Goal: Navigation & Orientation: Go to known website

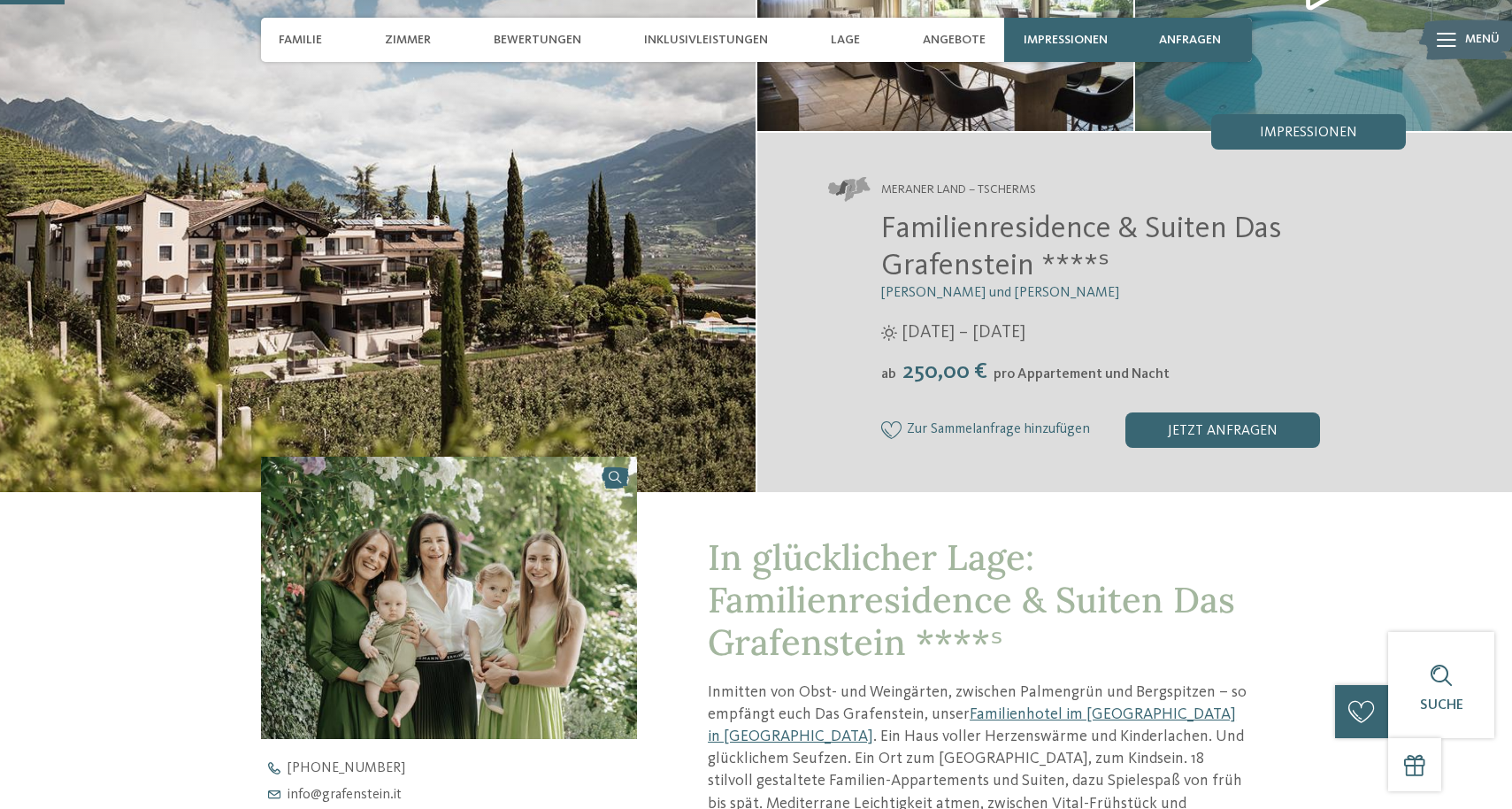
scroll to position [241, 0]
click at [1312, 125] on span "Impressionen" at bounding box center [1308, 131] width 98 height 14
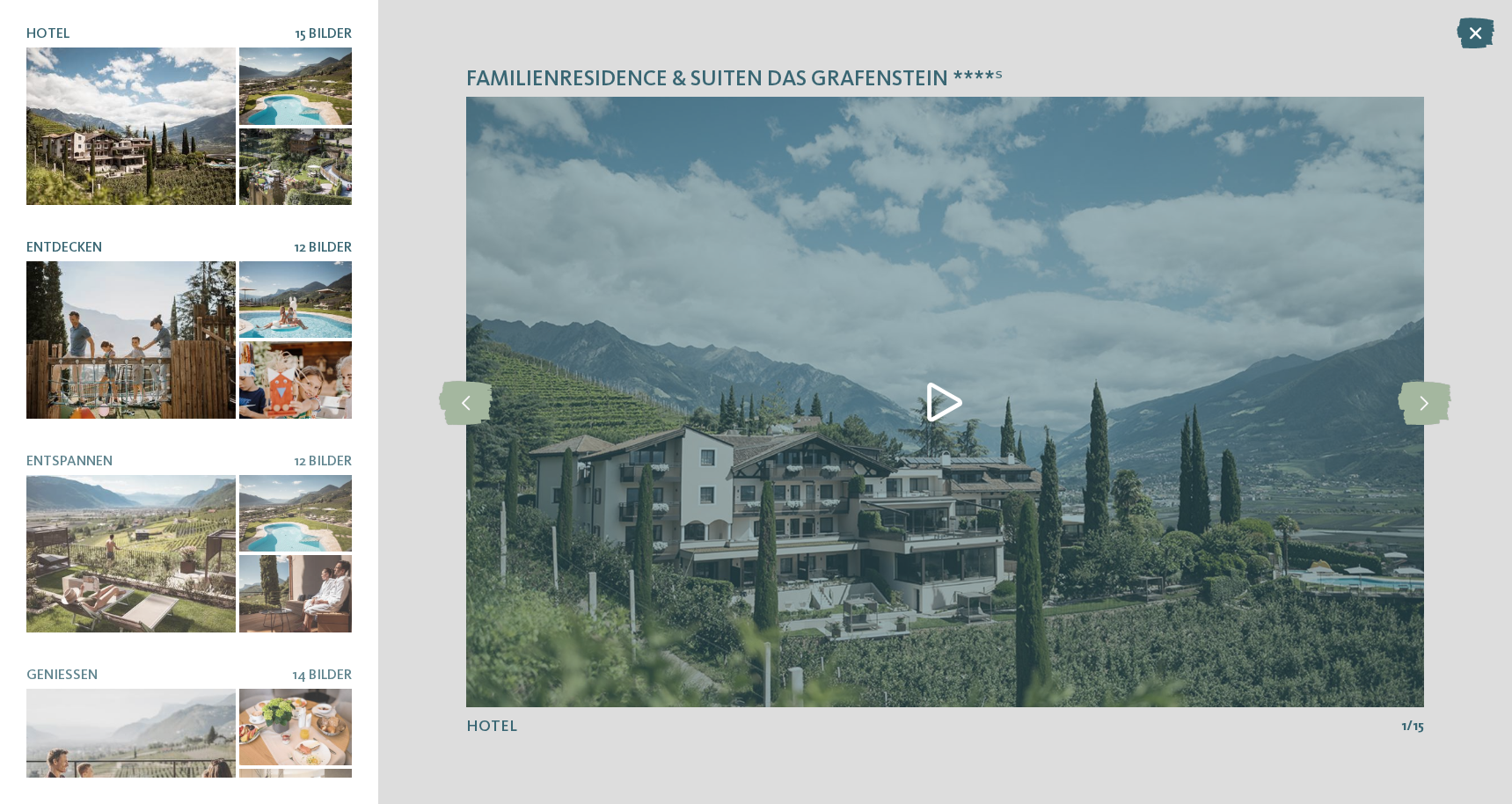
click at [146, 278] on div at bounding box center [131, 340] width 209 height 157
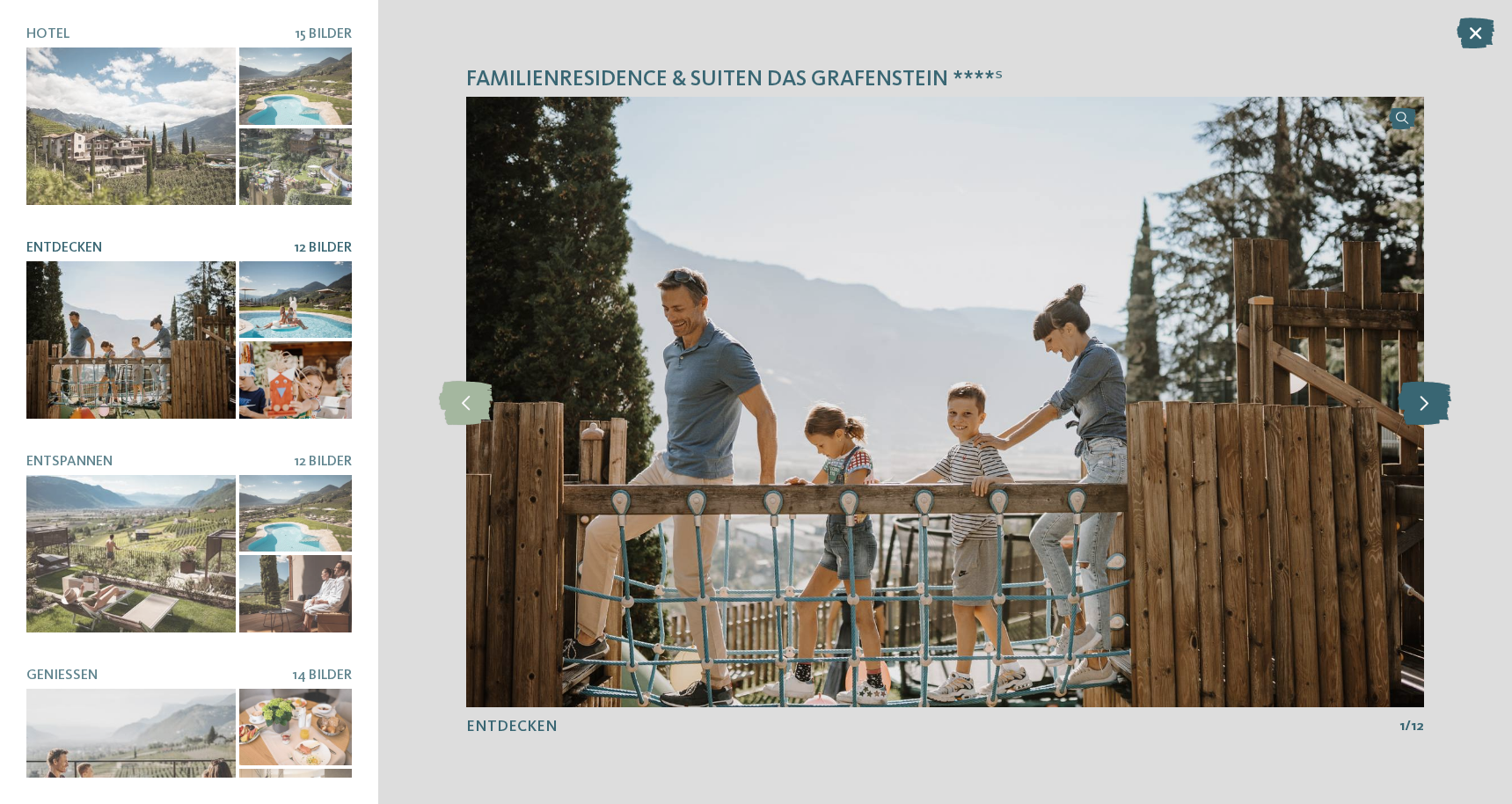
click at [1432, 402] on icon at bounding box center [1424, 402] width 54 height 44
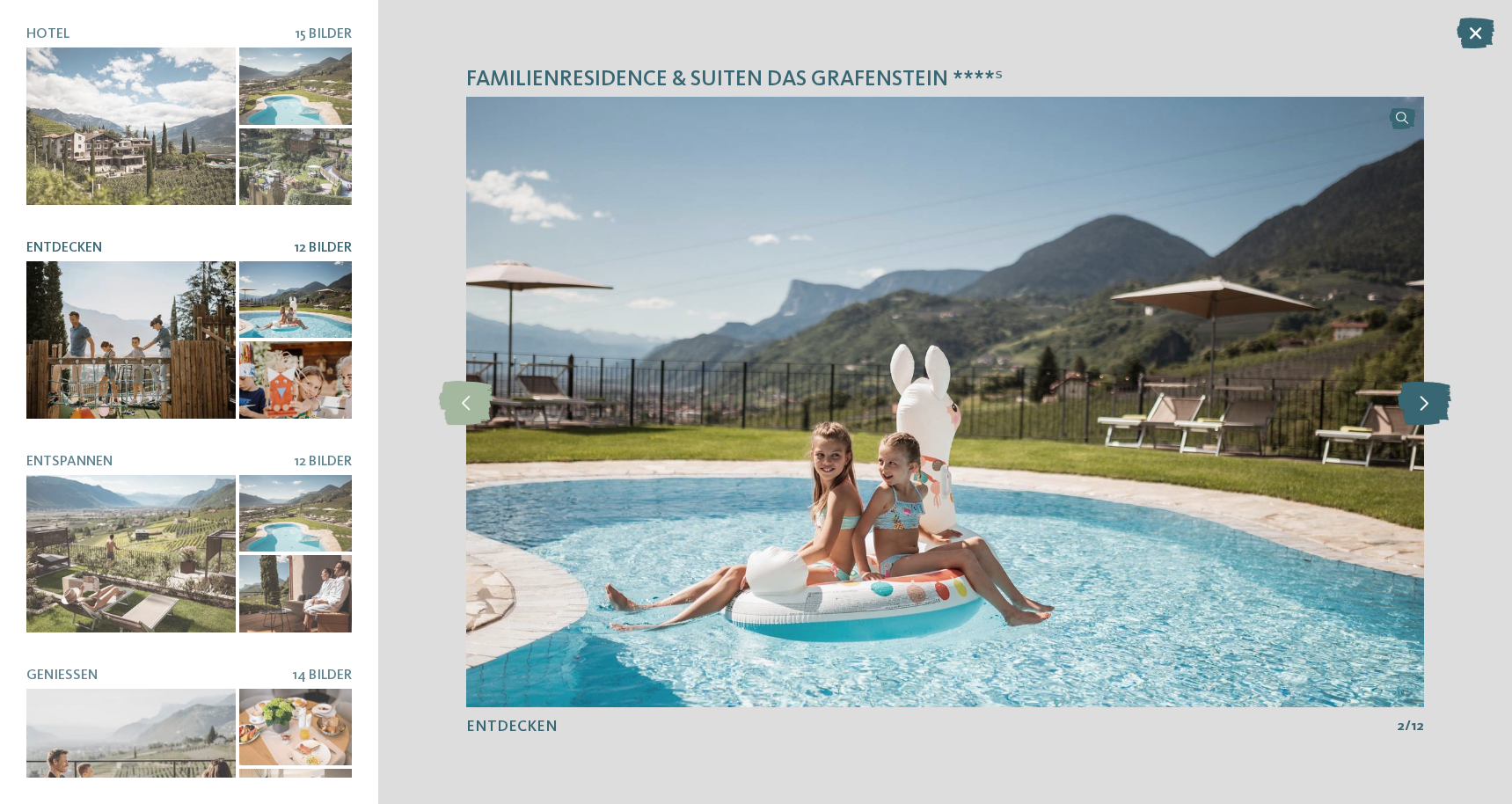
click at [1432, 402] on icon at bounding box center [1424, 402] width 54 height 44
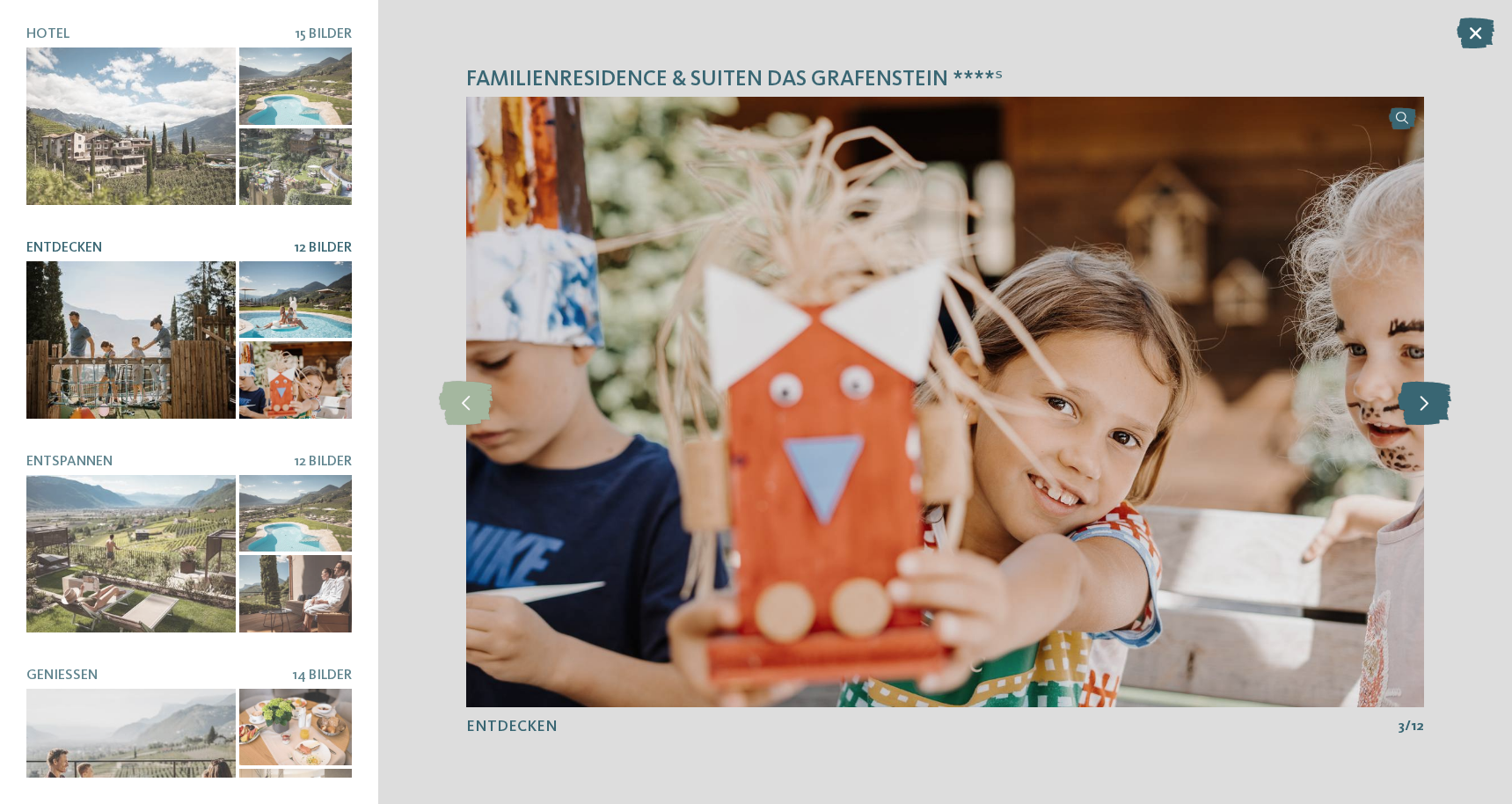
click at [1432, 402] on icon at bounding box center [1424, 402] width 54 height 44
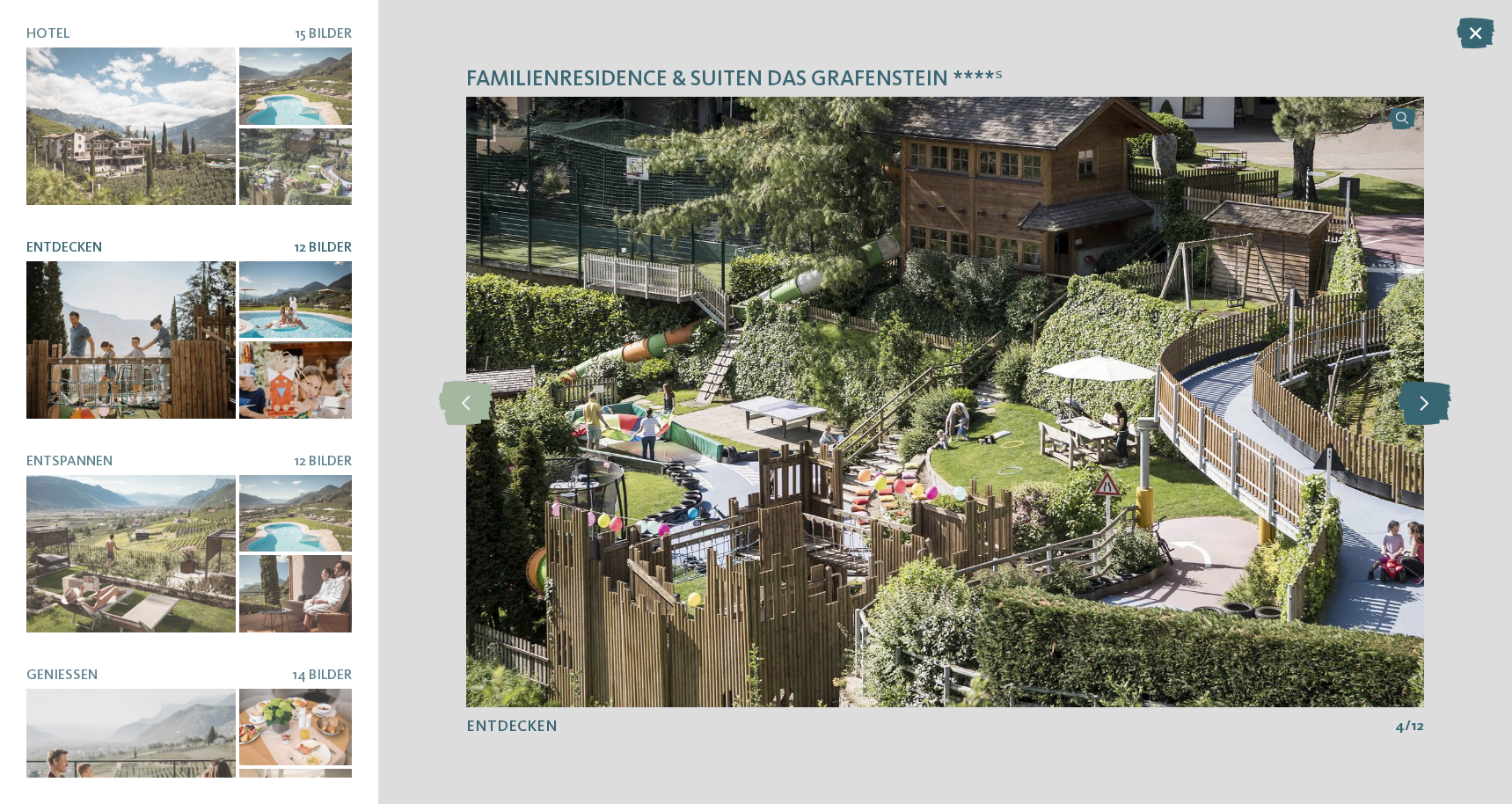
click at [1432, 402] on icon at bounding box center [1424, 402] width 54 height 44
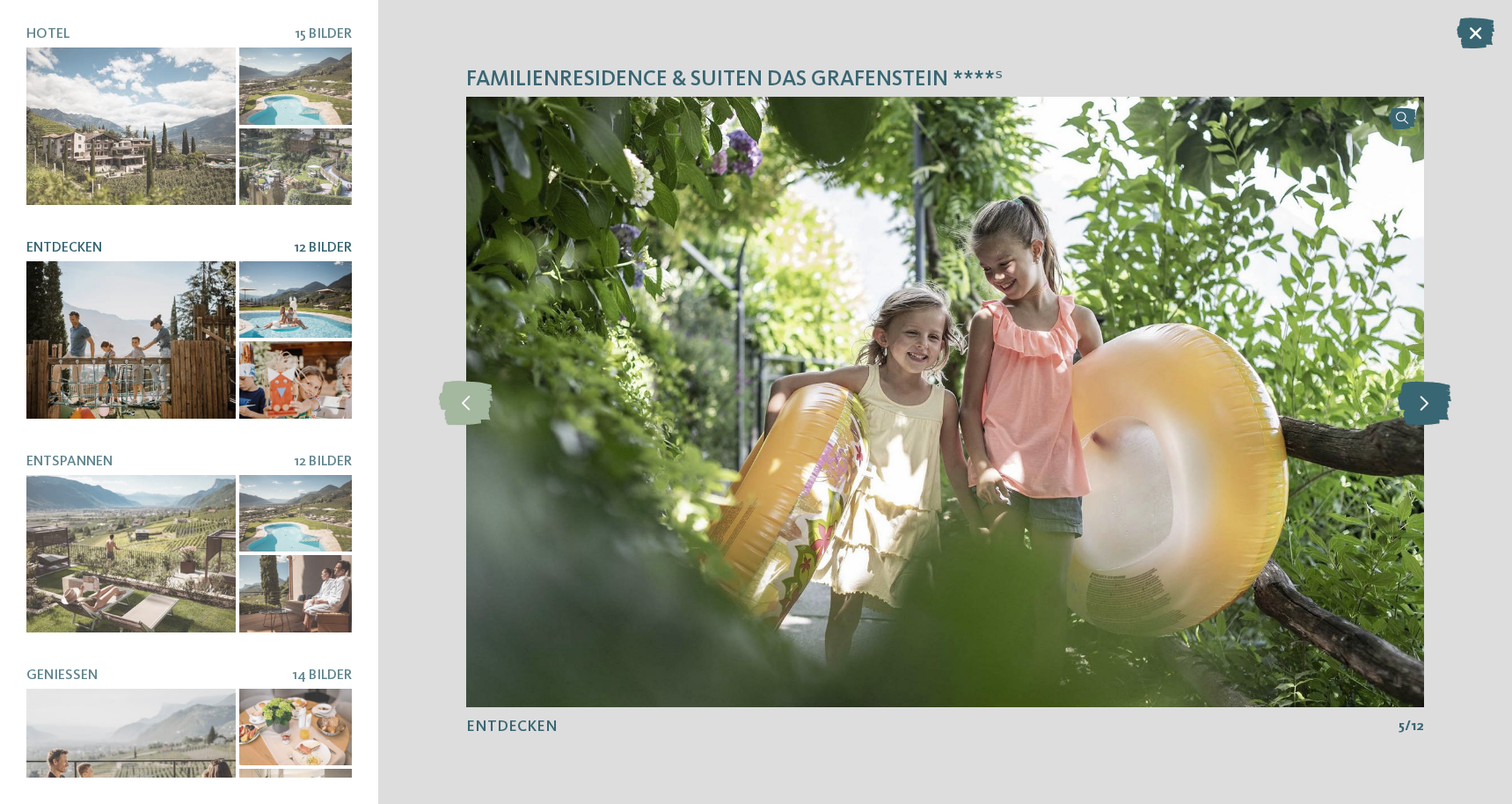
click at [1432, 402] on icon at bounding box center [1424, 402] width 54 height 44
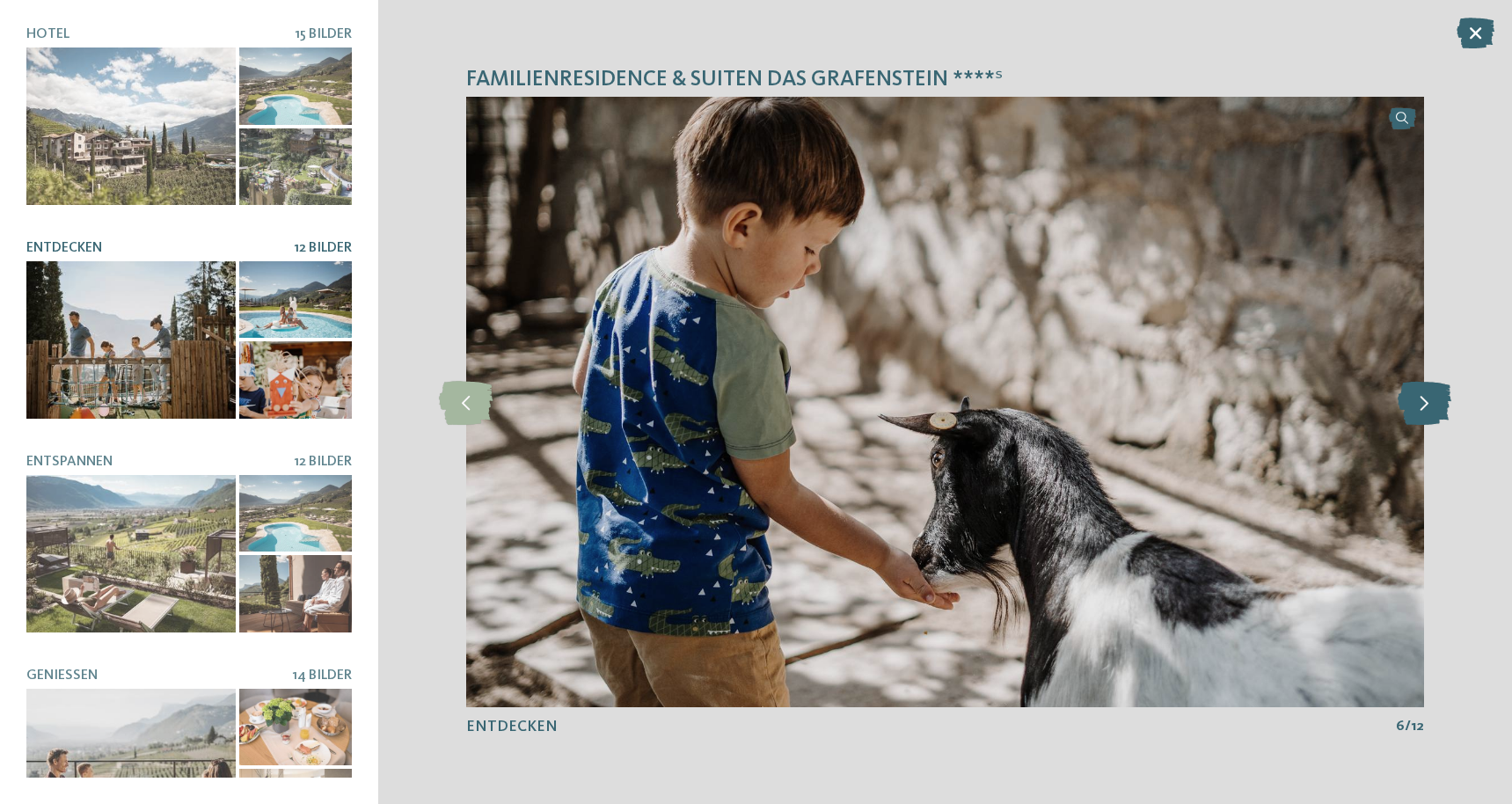
click at [1432, 402] on icon at bounding box center [1424, 402] width 54 height 44
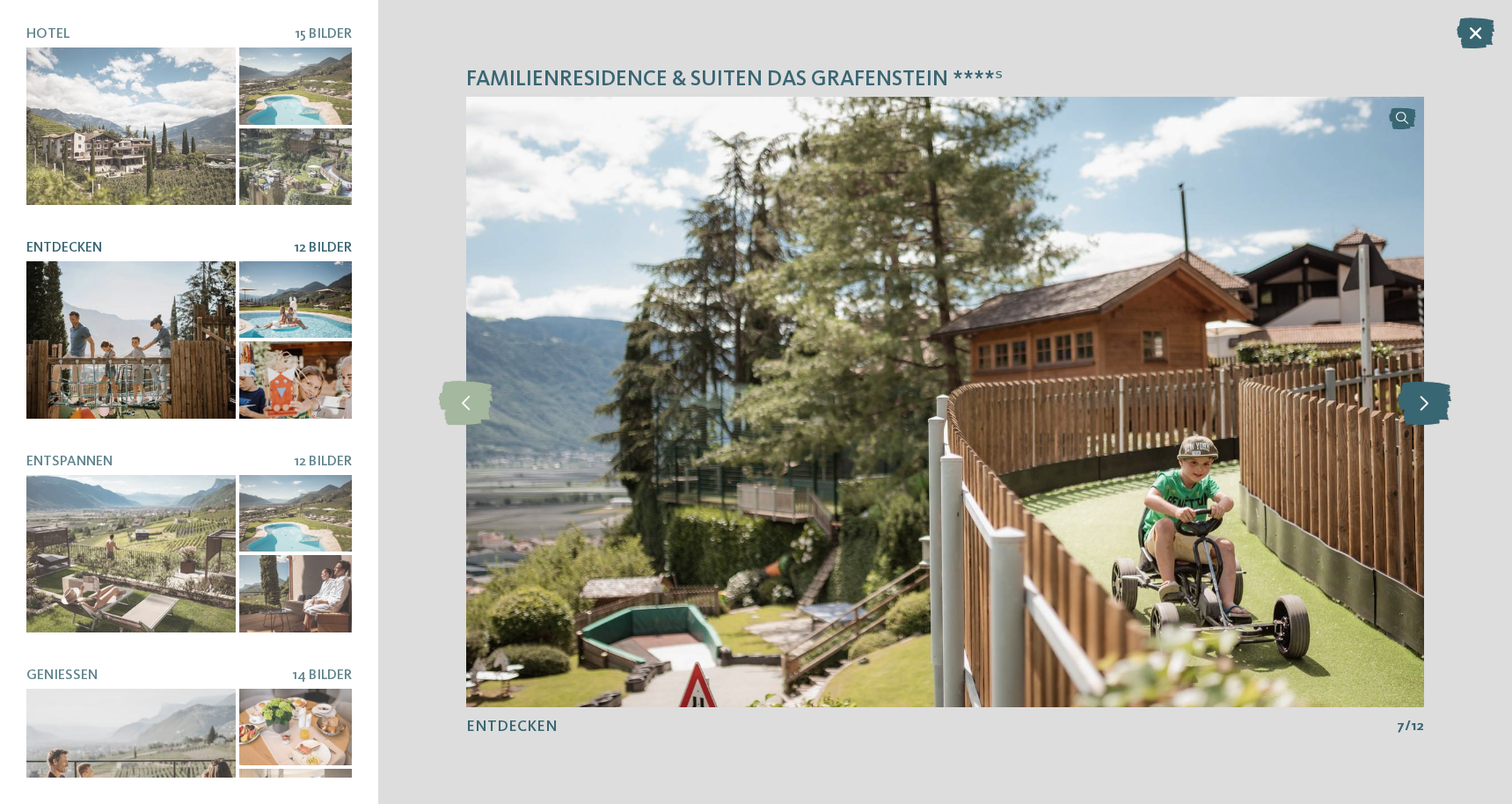
click at [1432, 402] on icon at bounding box center [1424, 402] width 54 height 44
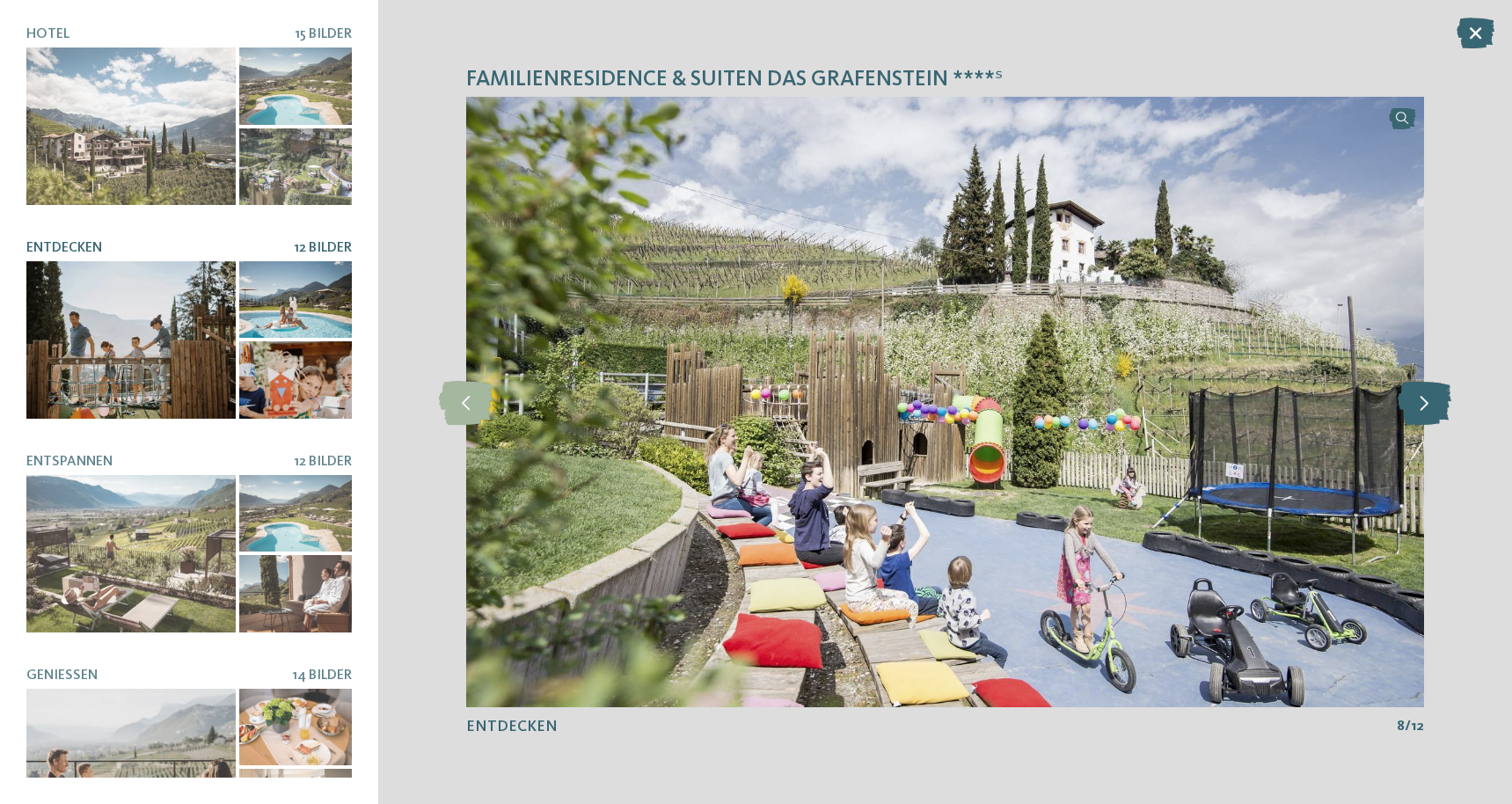
click at [1432, 402] on icon at bounding box center [1424, 402] width 54 height 44
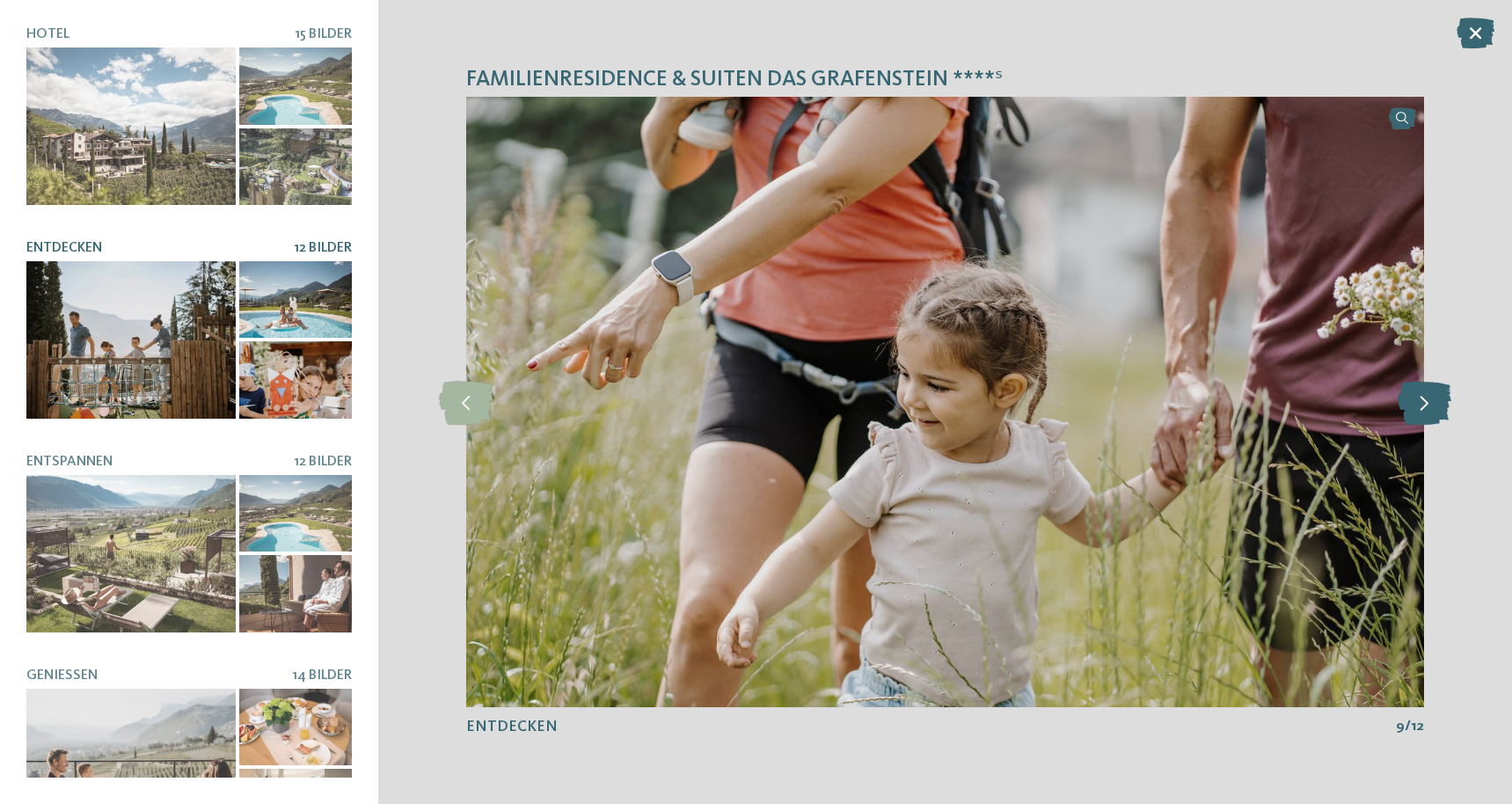
click at [1432, 402] on icon at bounding box center [1424, 402] width 54 height 44
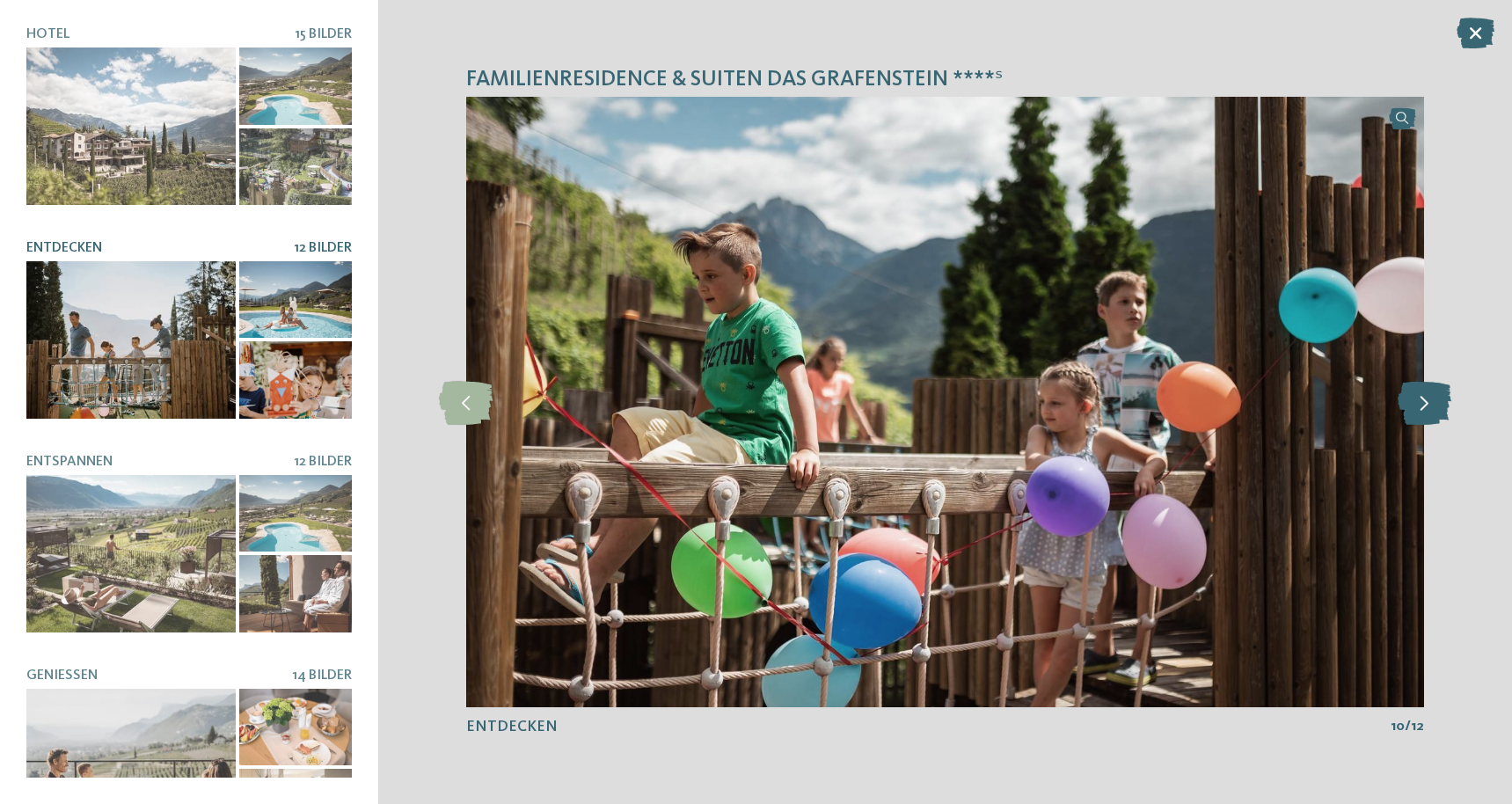
click at [1432, 402] on icon at bounding box center [1424, 402] width 54 height 44
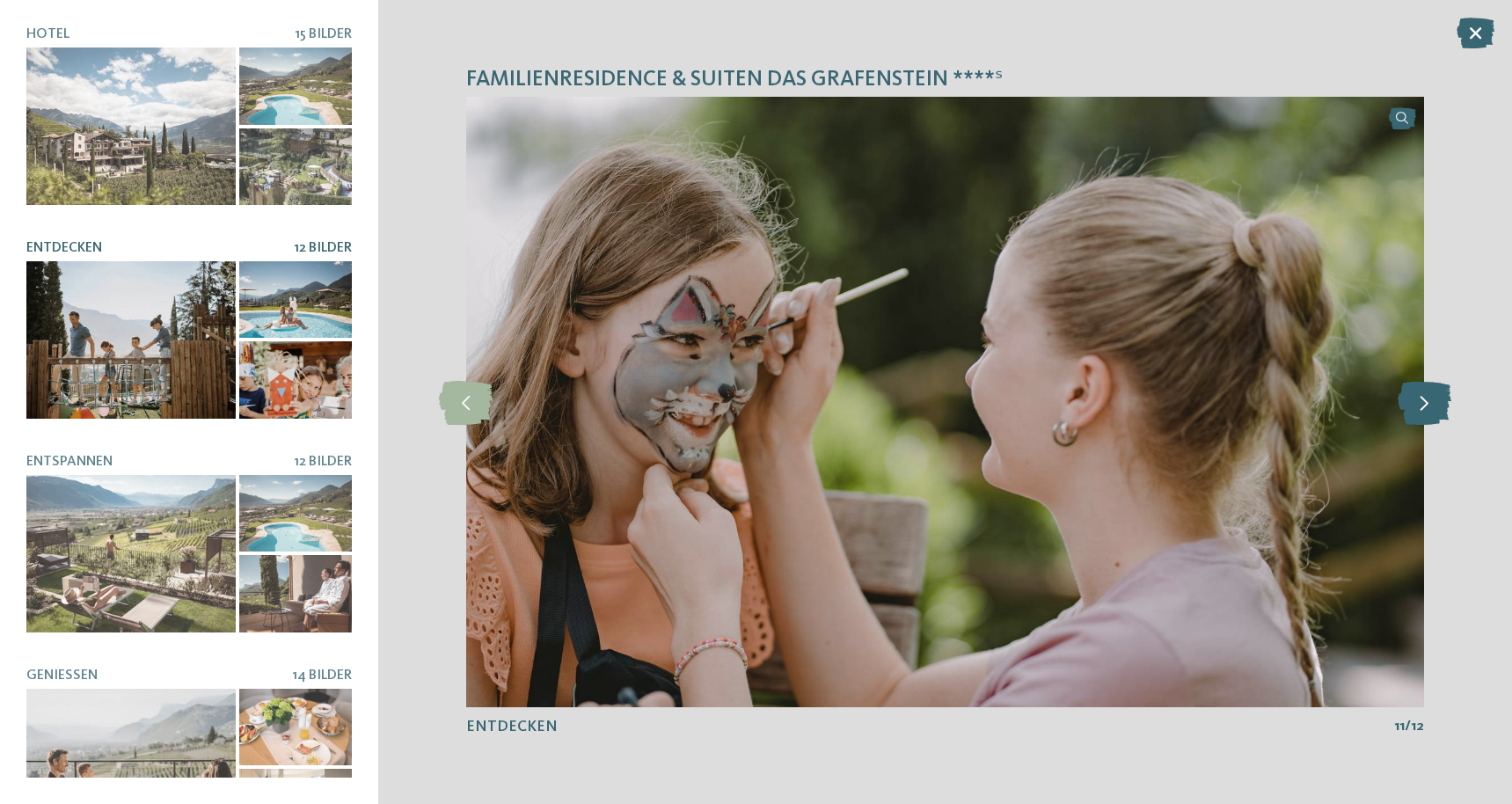
click at [1432, 402] on icon at bounding box center [1424, 402] width 54 height 44
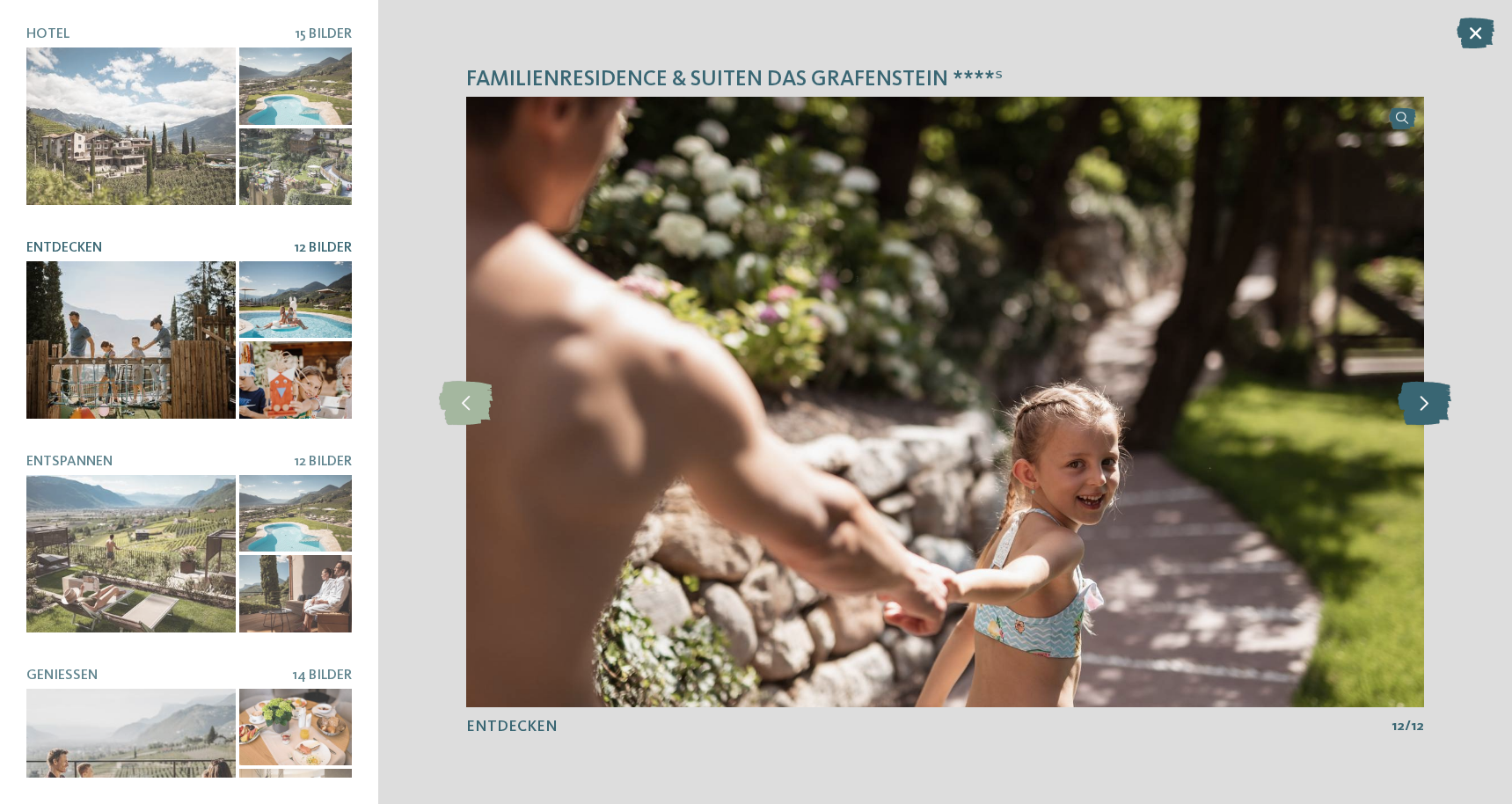
click at [1432, 402] on icon at bounding box center [1424, 402] width 54 height 44
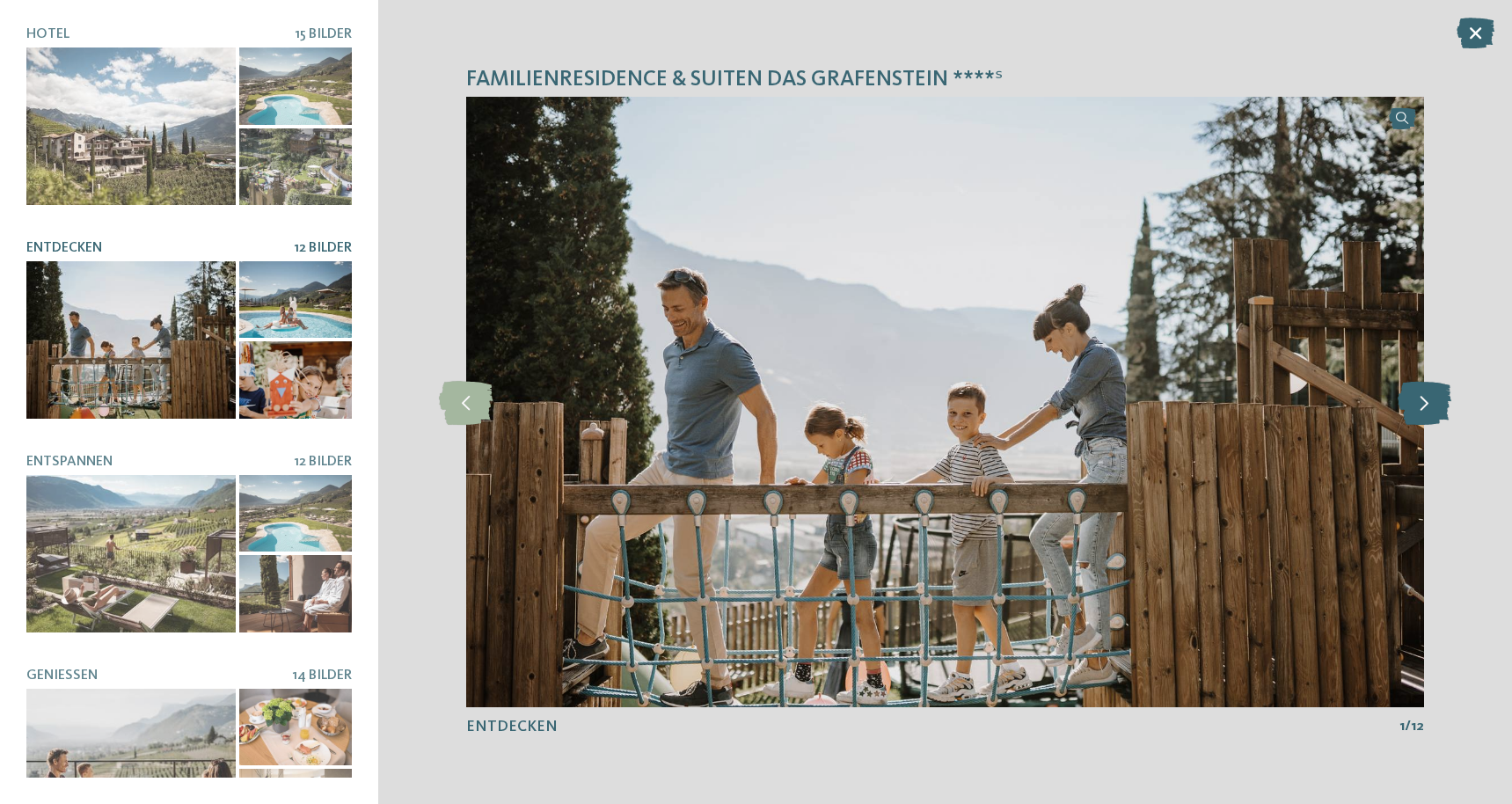
click at [1432, 402] on icon at bounding box center [1424, 402] width 54 height 44
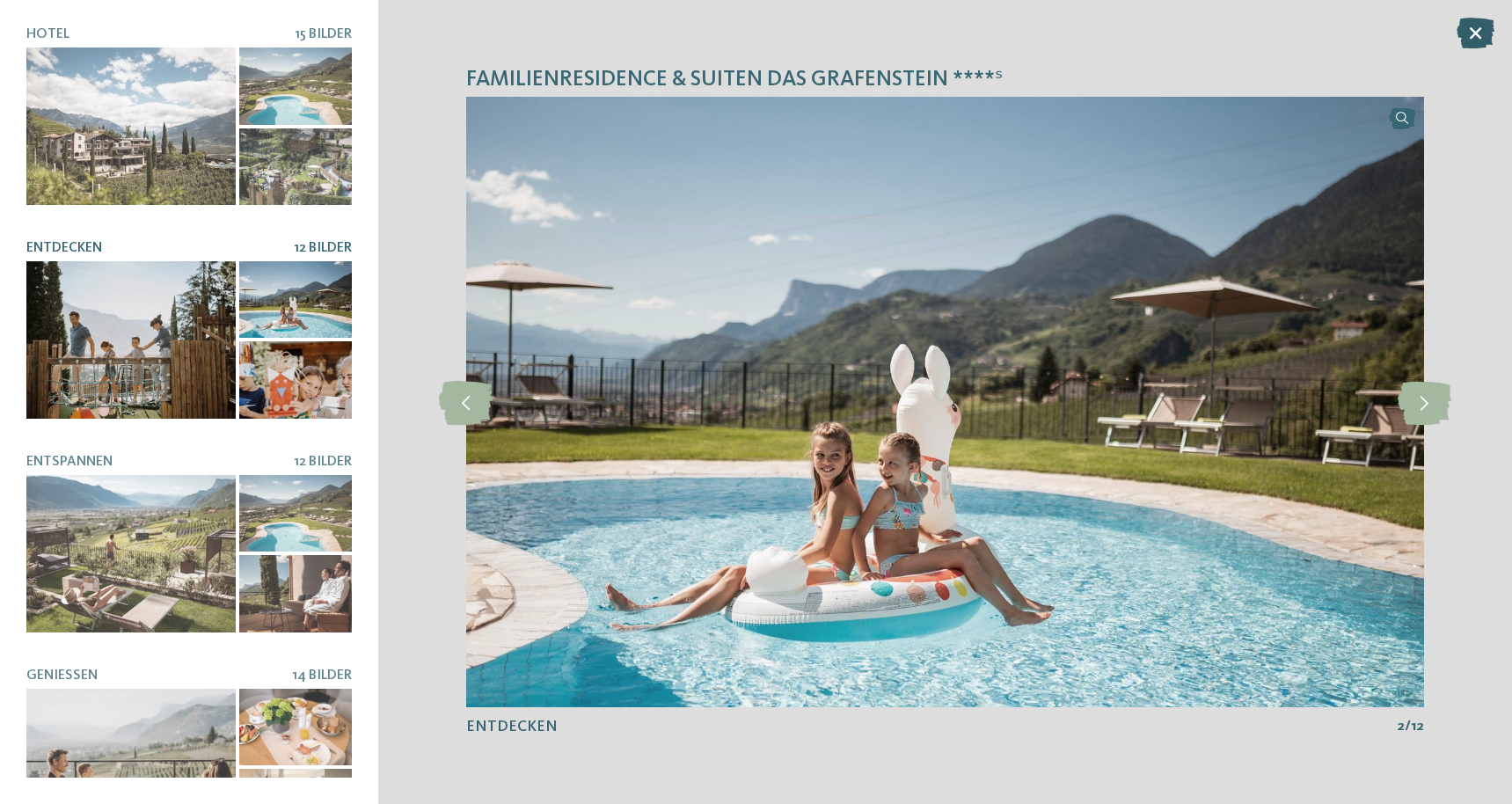
click at [1478, 25] on icon at bounding box center [1475, 32] width 38 height 31
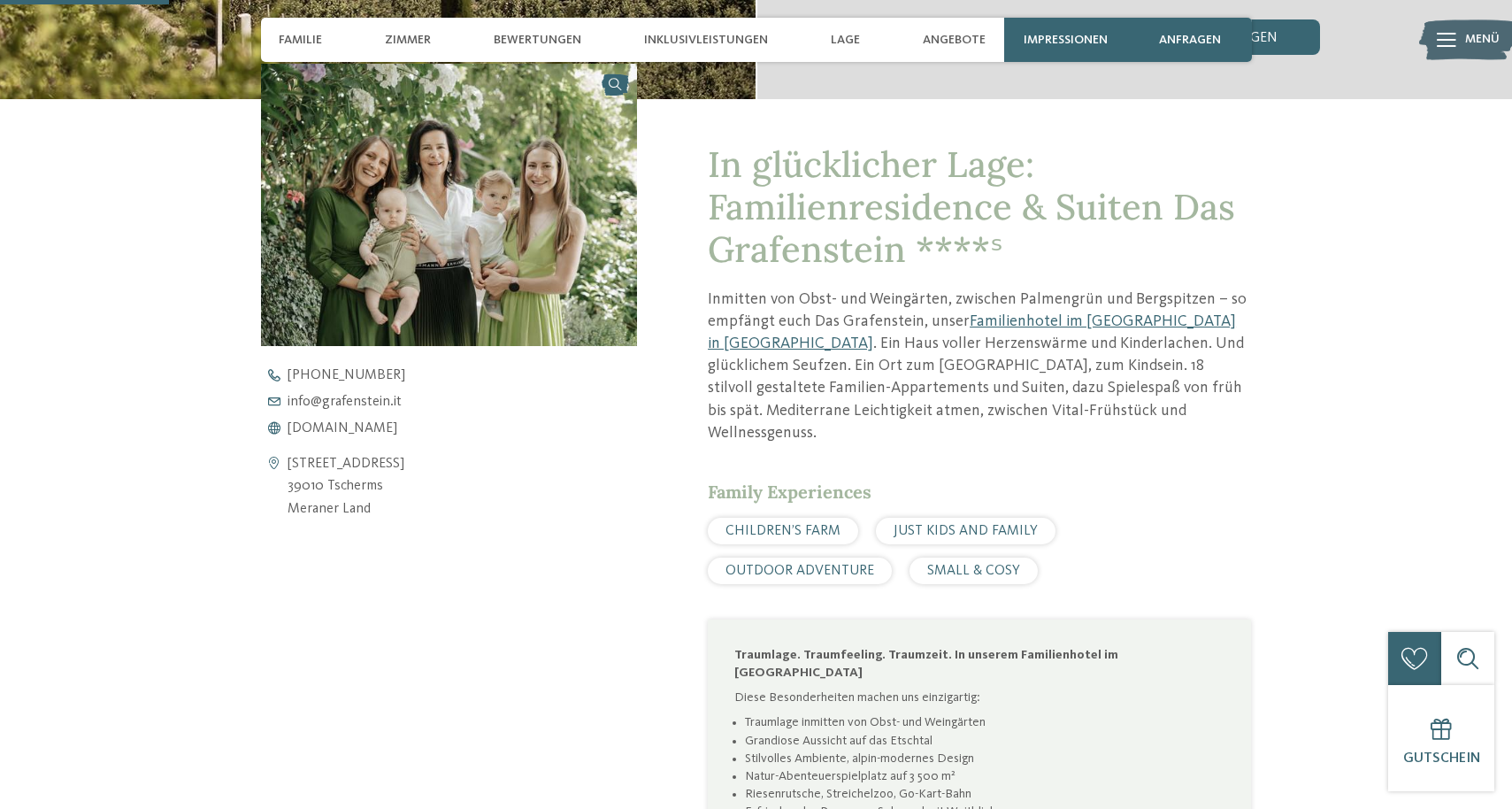
scroll to position [639, 0]
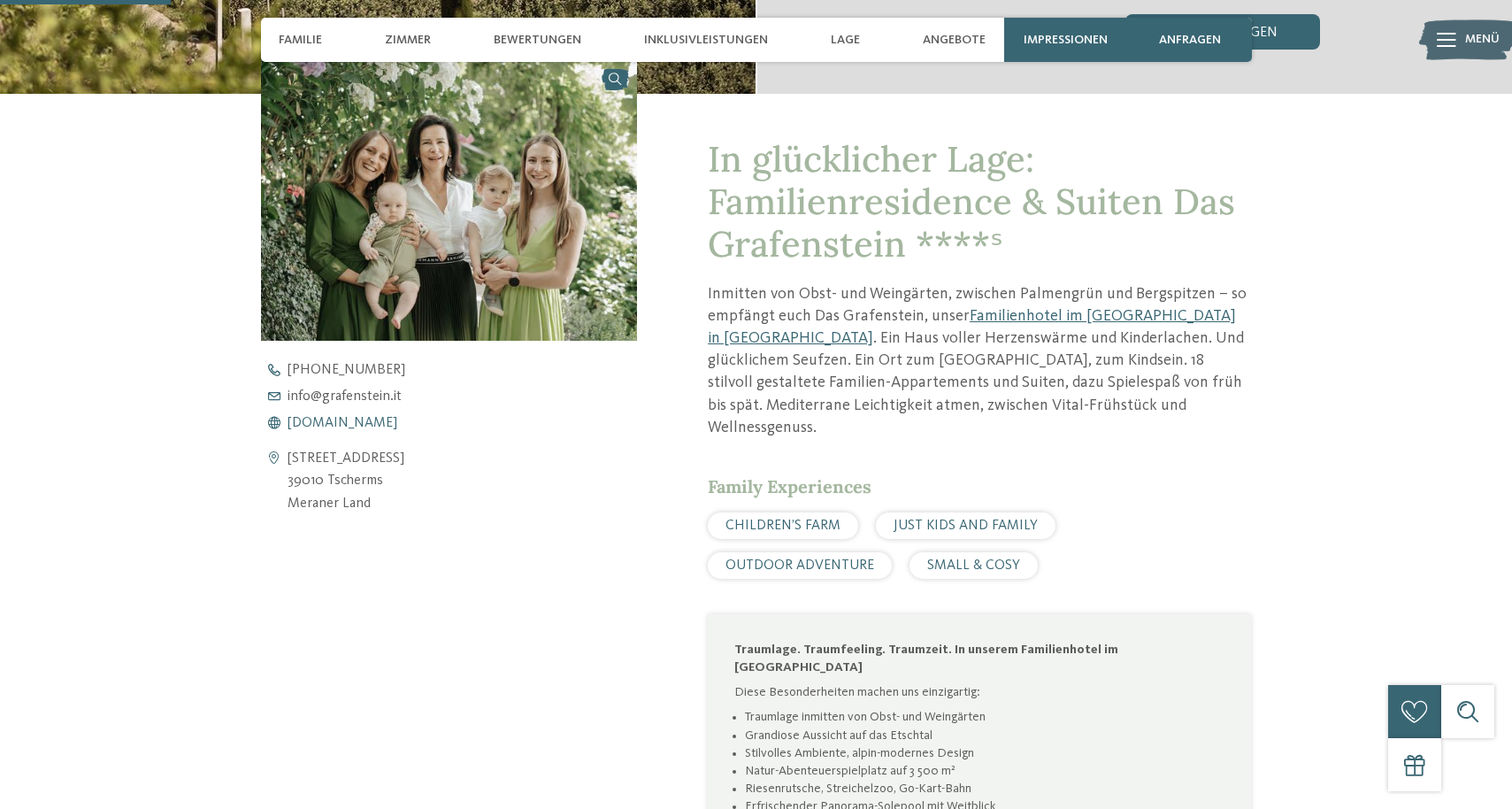
click at [336, 422] on span "[DOMAIN_NAME]" at bounding box center [342, 423] width 110 height 14
